Goal: Task Accomplishment & Management: Complete application form

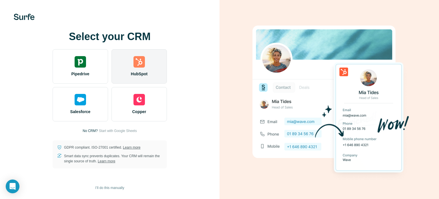
click at [137, 69] on div "HubSpot" at bounding box center [138, 66] width 55 height 34
click at [144, 69] on div "HubSpot" at bounding box center [138, 66] width 55 height 34
